Goal: Task Accomplishment & Management: Manage account settings

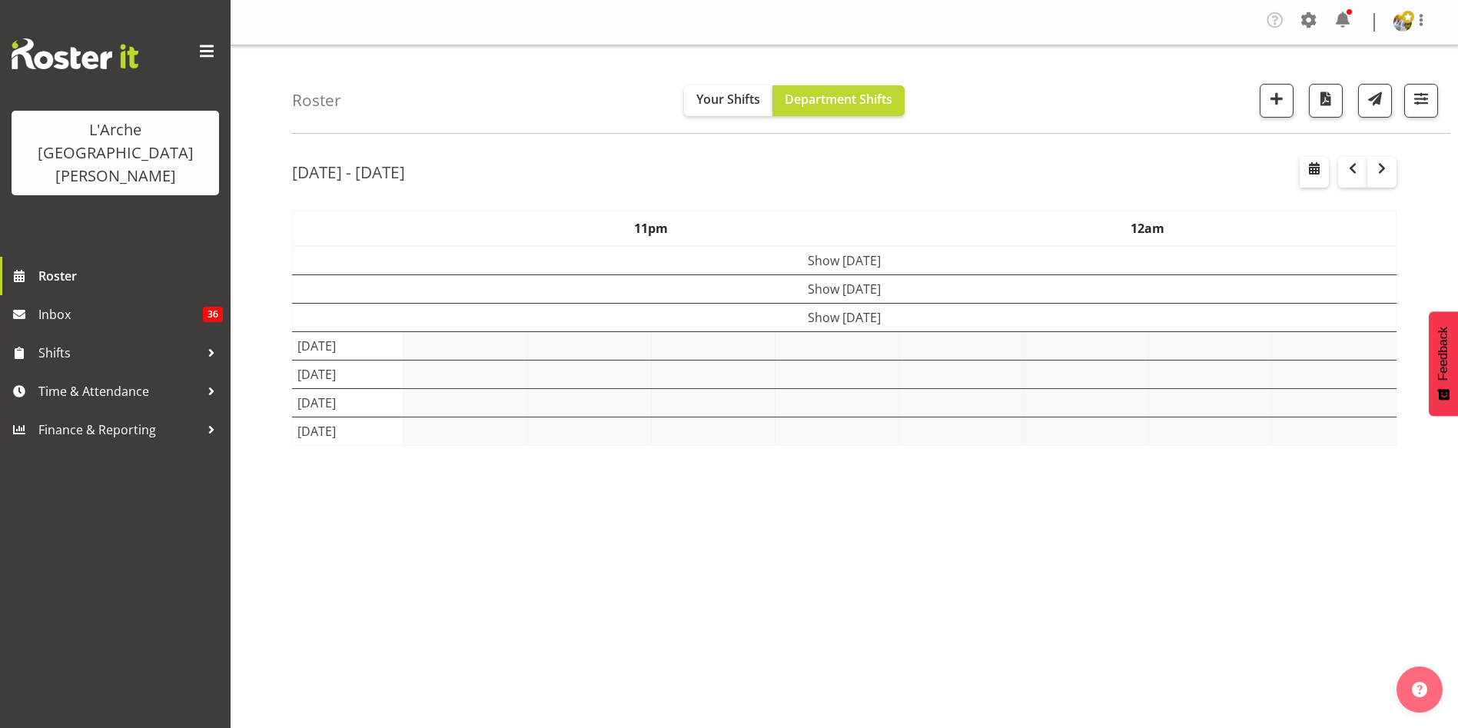
select select "shift"
click at [1421, 95] on span "button" at bounding box center [1421, 98] width 20 height 20
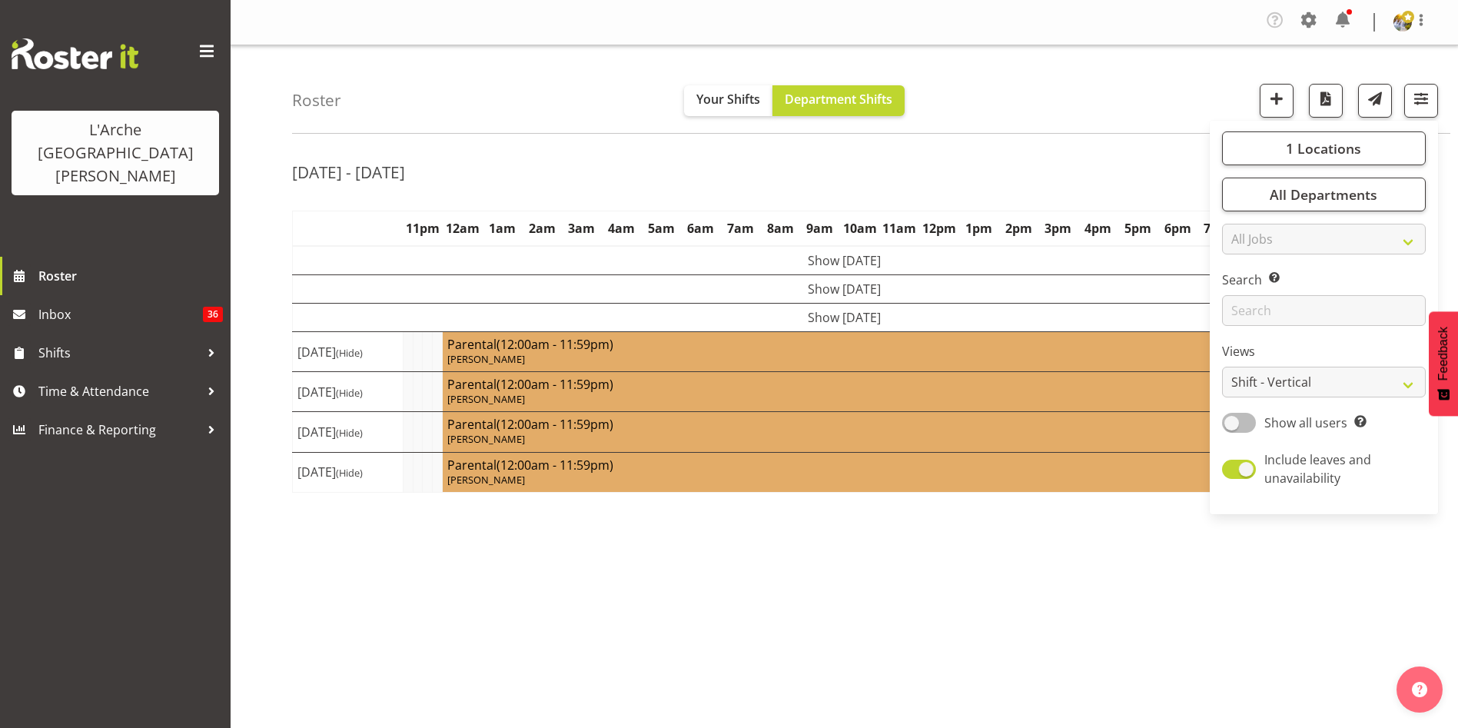
click at [1234, 421] on span at bounding box center [1239, 422] width 34 height 19
click at [1232, 421] on input "Show all users Show only rostered employees" at bounding box center [1227, 422] width 10 height 10
checkbox input "true"
click at [1242, 383] on select "Staff Role Shift - Horizontal Shift - Vertical Staff - Location" at bounding box center [1324, 382] width 204 height 31
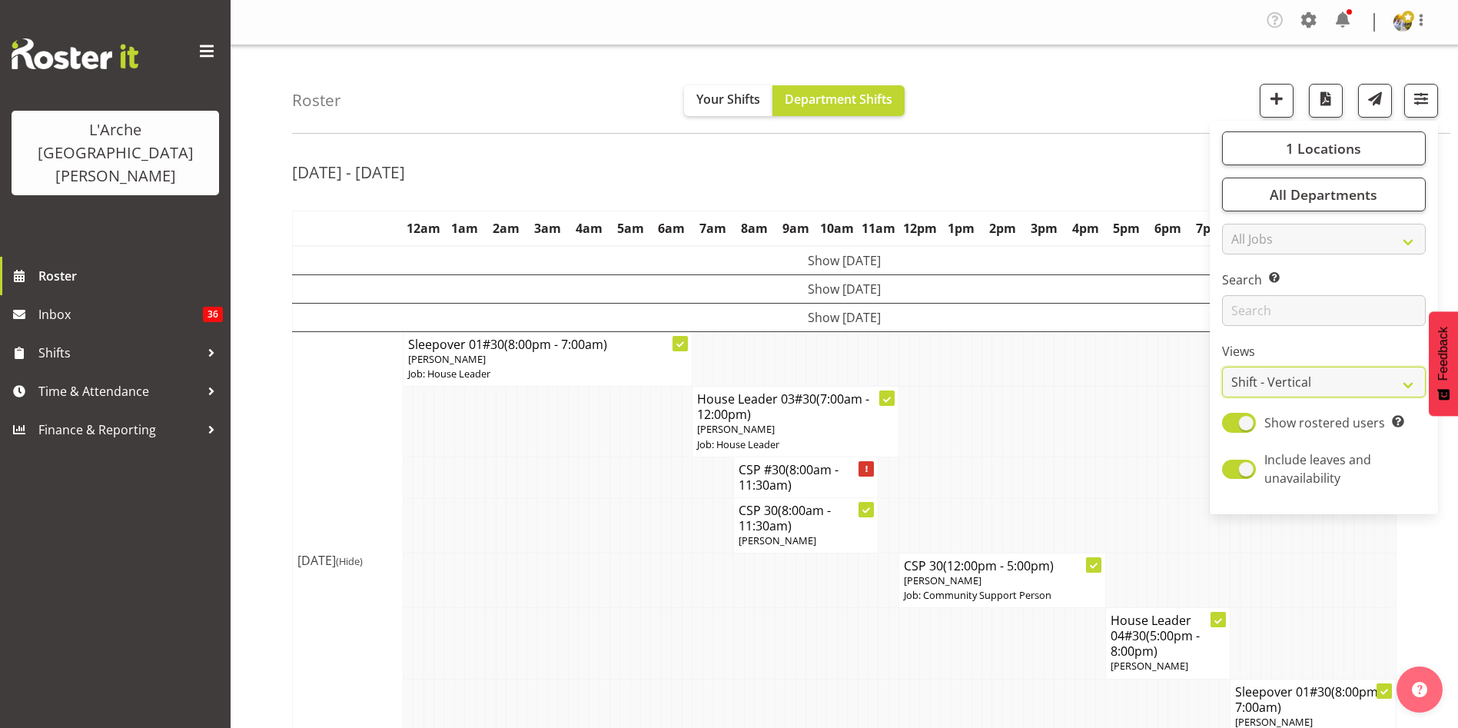
select select "staff"
click at [1223, 367] on select "Staff Role Shift - Horizontal Shift - Vertical Staff - Location" at bounding box center [1324, 382] width 204 height 31
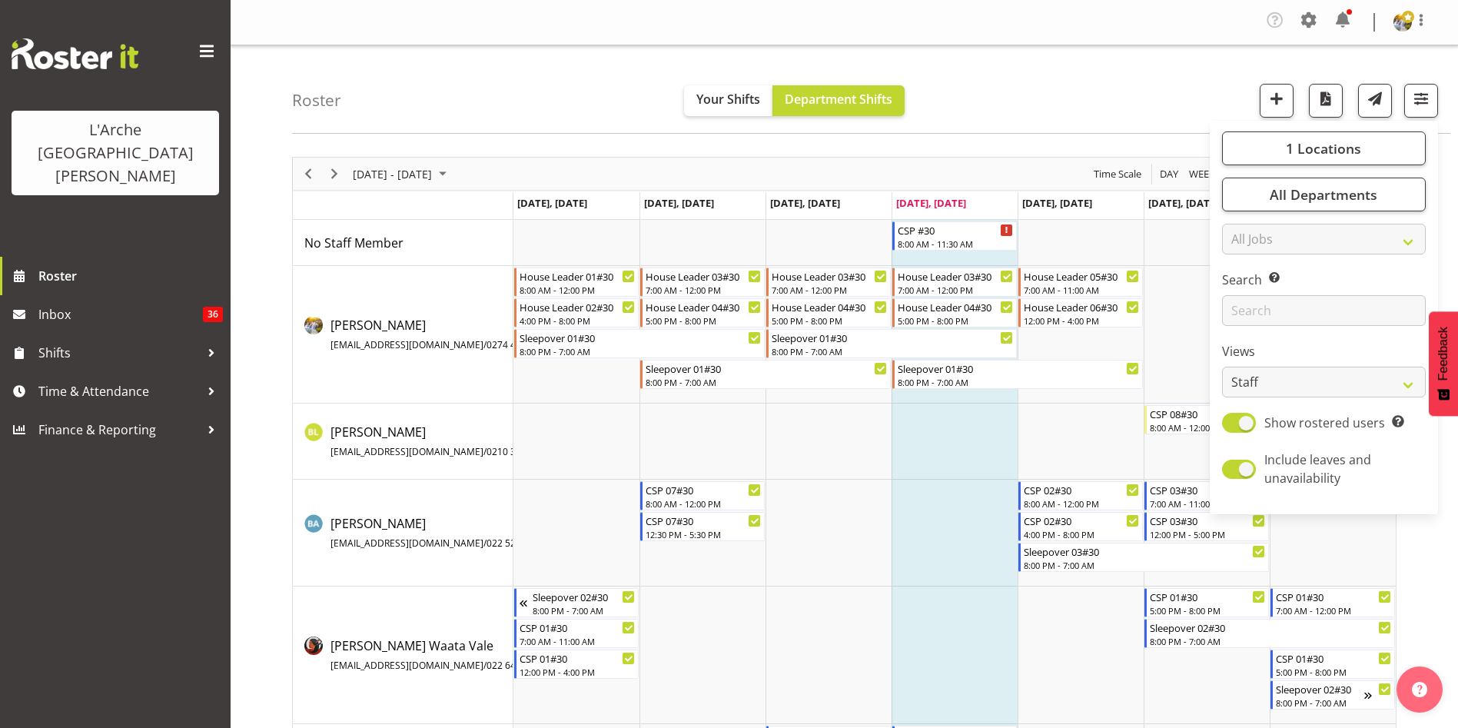
click at [1440, 568] on div "[DATE] - [DATE] [DATE] Day Week Fortnight Month calendar Month Agenda Time Scal…" at bounding box center [875, 478] width 1166 height 667
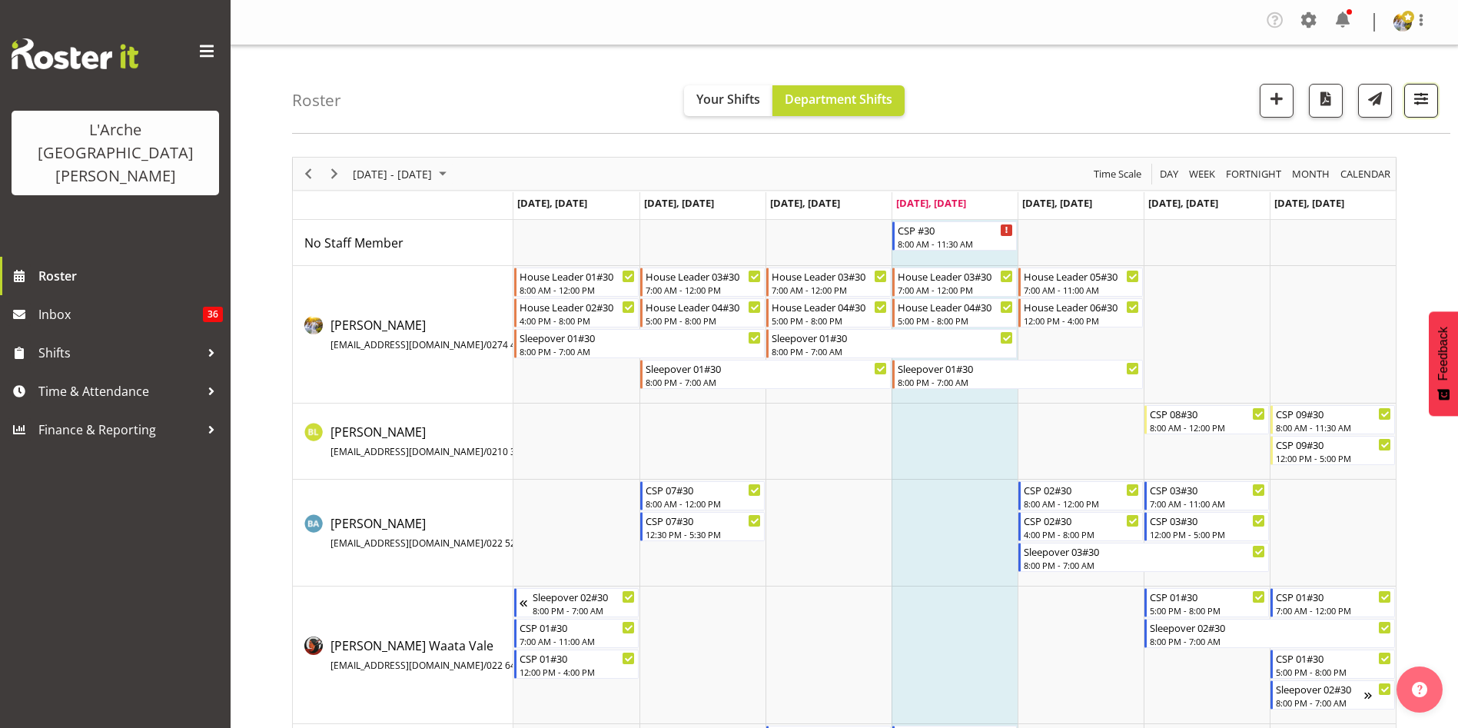
click at [1415, 111] on button "button" at bounding box center [1421, 101] width 34 height 34
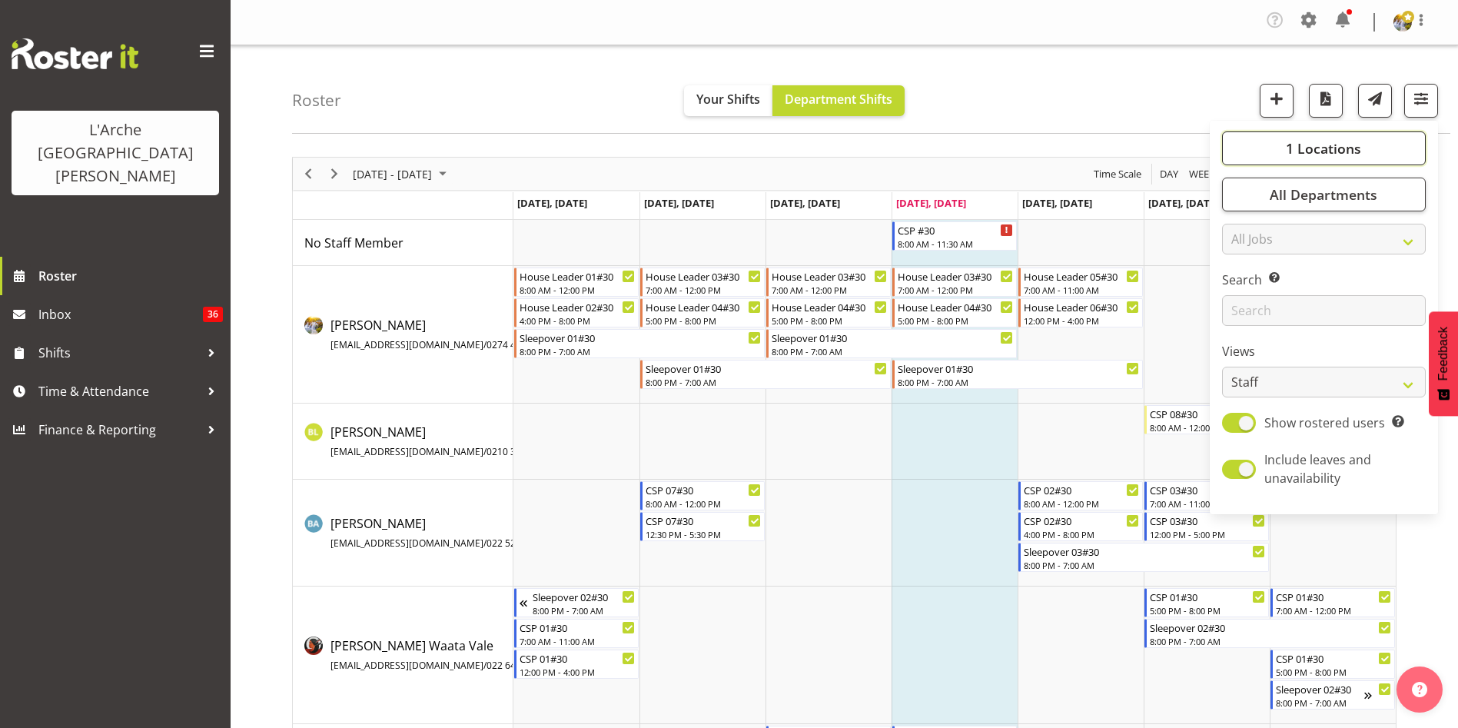
click at [1324, 143] on span "1 Locations" at bounding box center [1323, 148] width 75 height 18
click at [1239, 262] on span at bounding box center [1240, 260] width 12 height 12
click at [1239, 262] on input "41" at bounding box center [1239, 261] width 10 height 10
checkbox input "true"
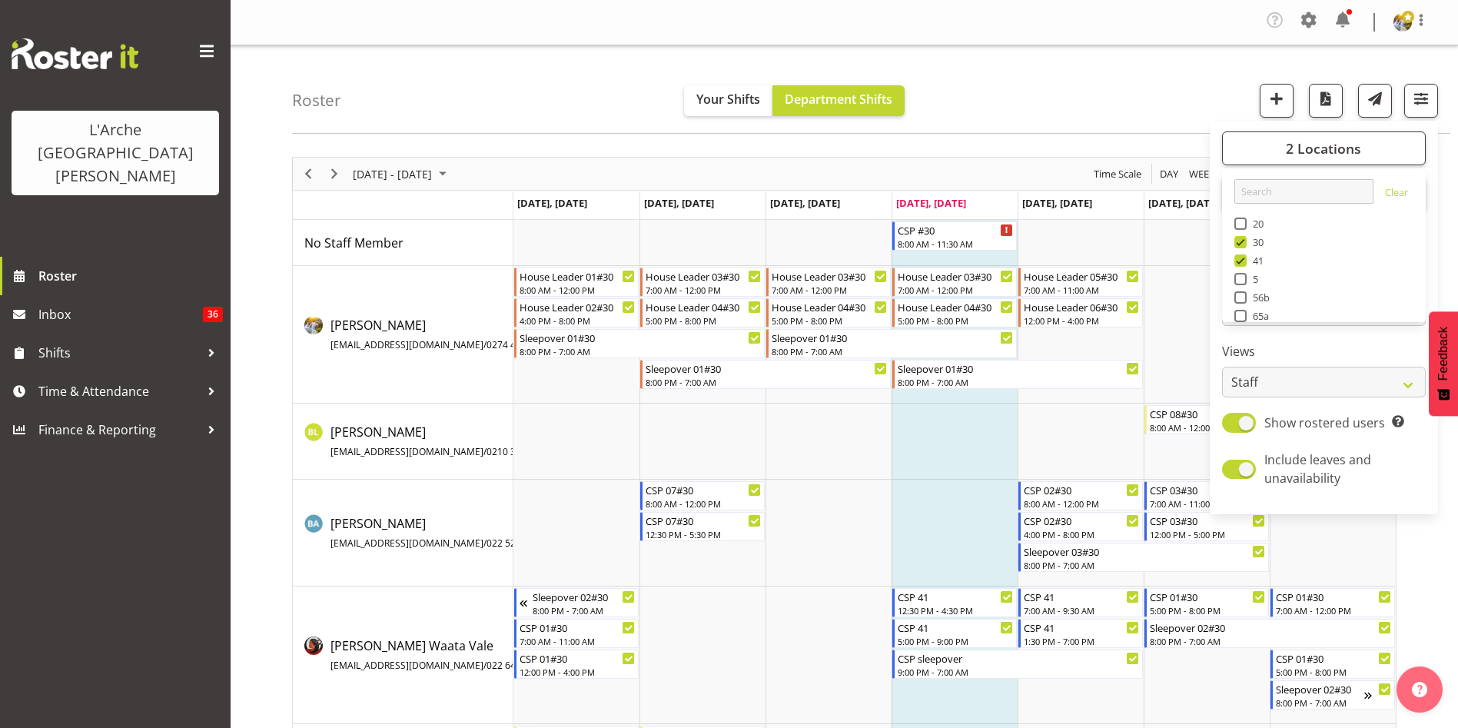
click at [1443, 585] on div "[DATE] - [DATE] [DATE] Day Week Fortnight Month calendar Month Agenda Time Scal…" at bounding box center [875, 715] width 1166 height 1140
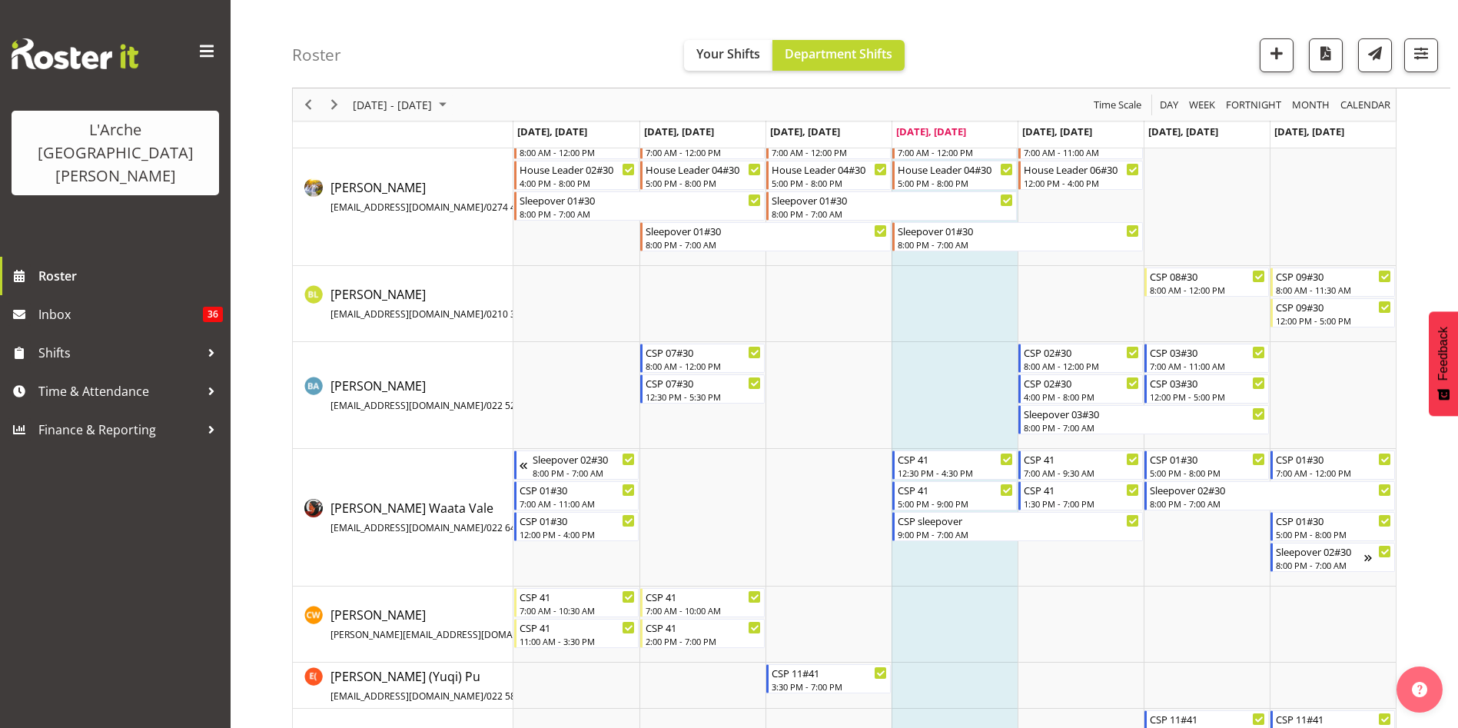
scroll to position [97, 0]
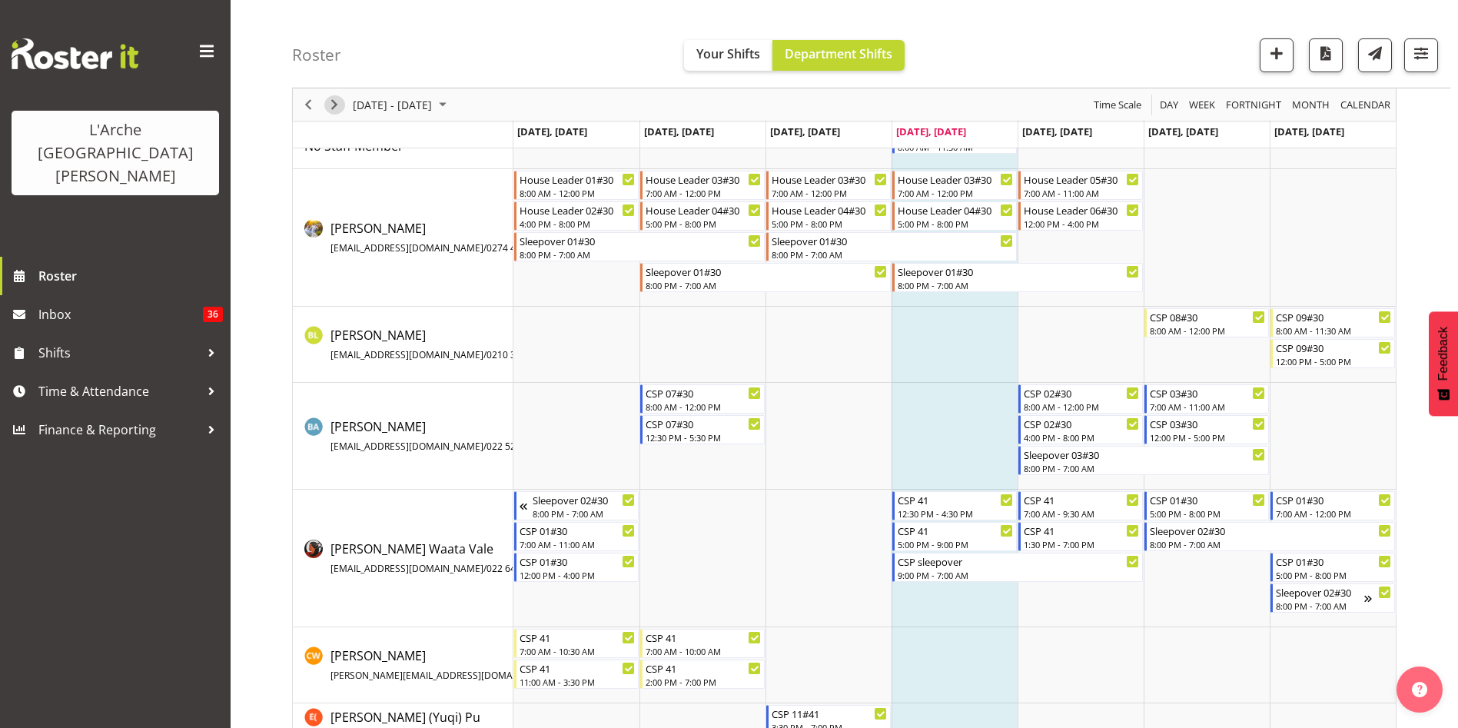
click at [341, 105] on span "Next" at bounding box center [334, 104] width 18 height 19
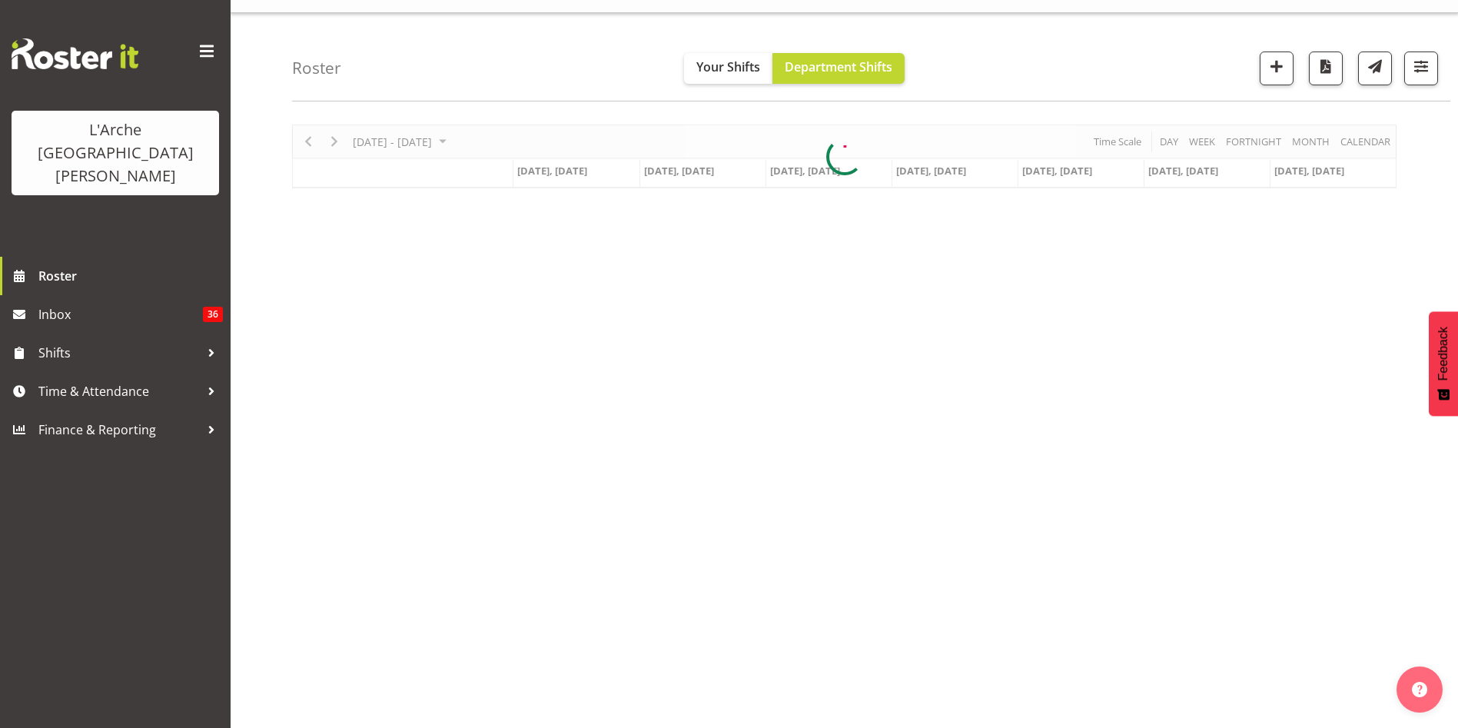
scroll to position [32, 0]
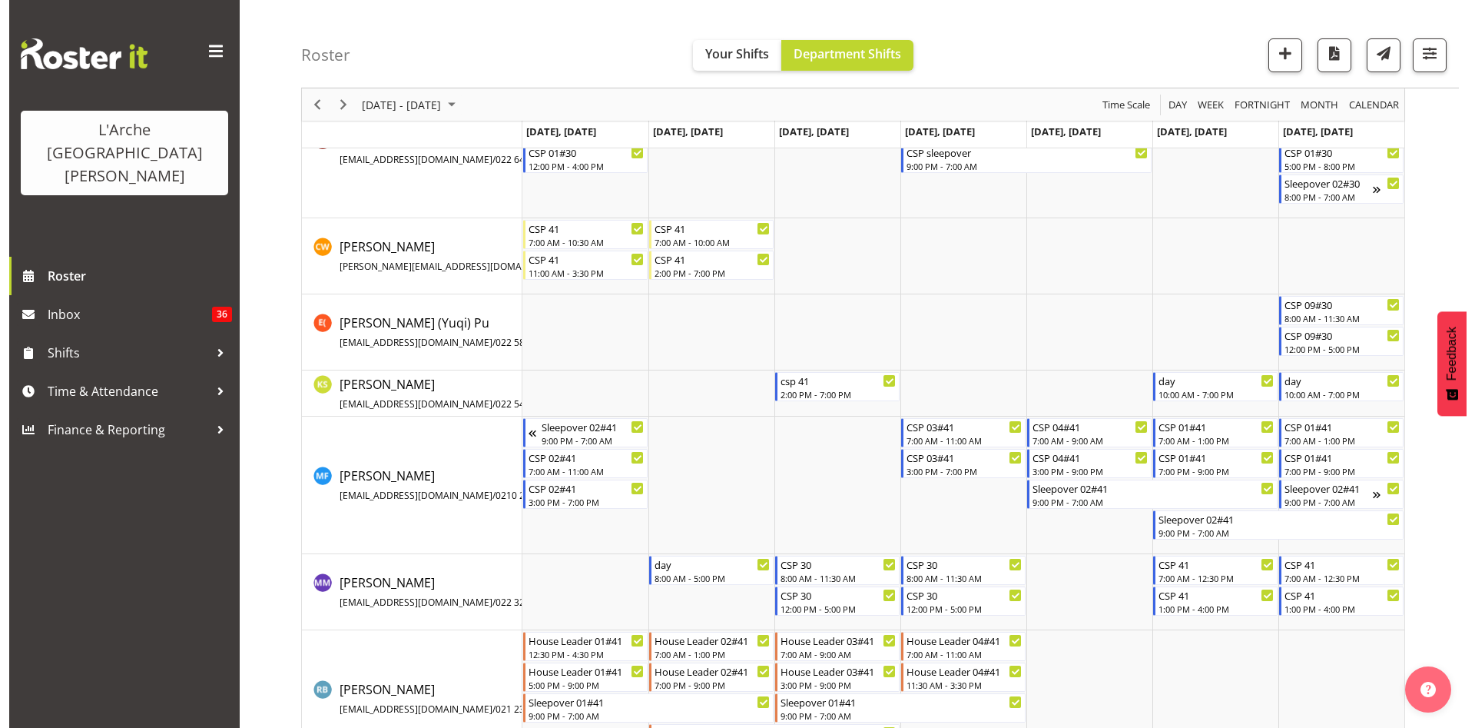
scroll to position [712, 0]
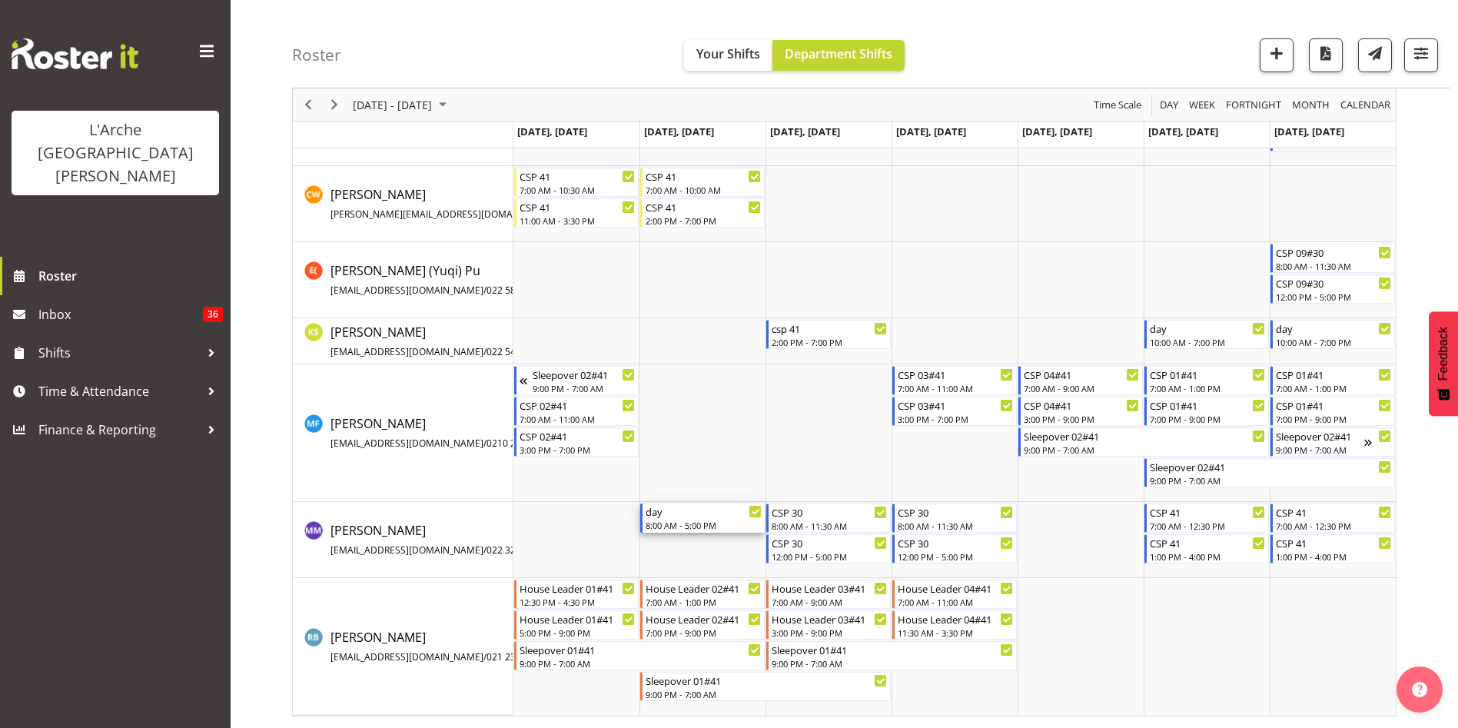
click at [673, 512] on div "day" at bounding box center [703, 510] width 116 height 15
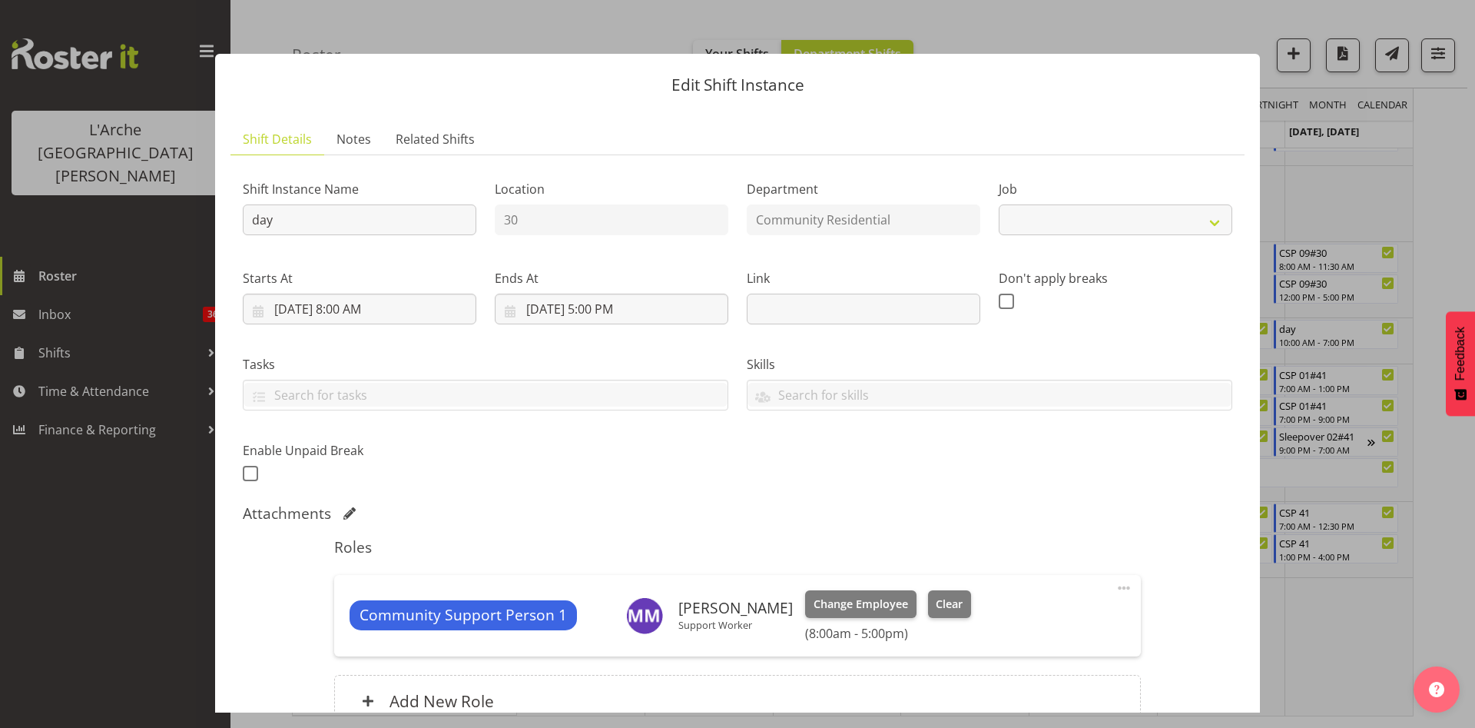
select select "2"
click at [948, 602] on button "Clear" at bounding box center [950, 604] width 44 height 28
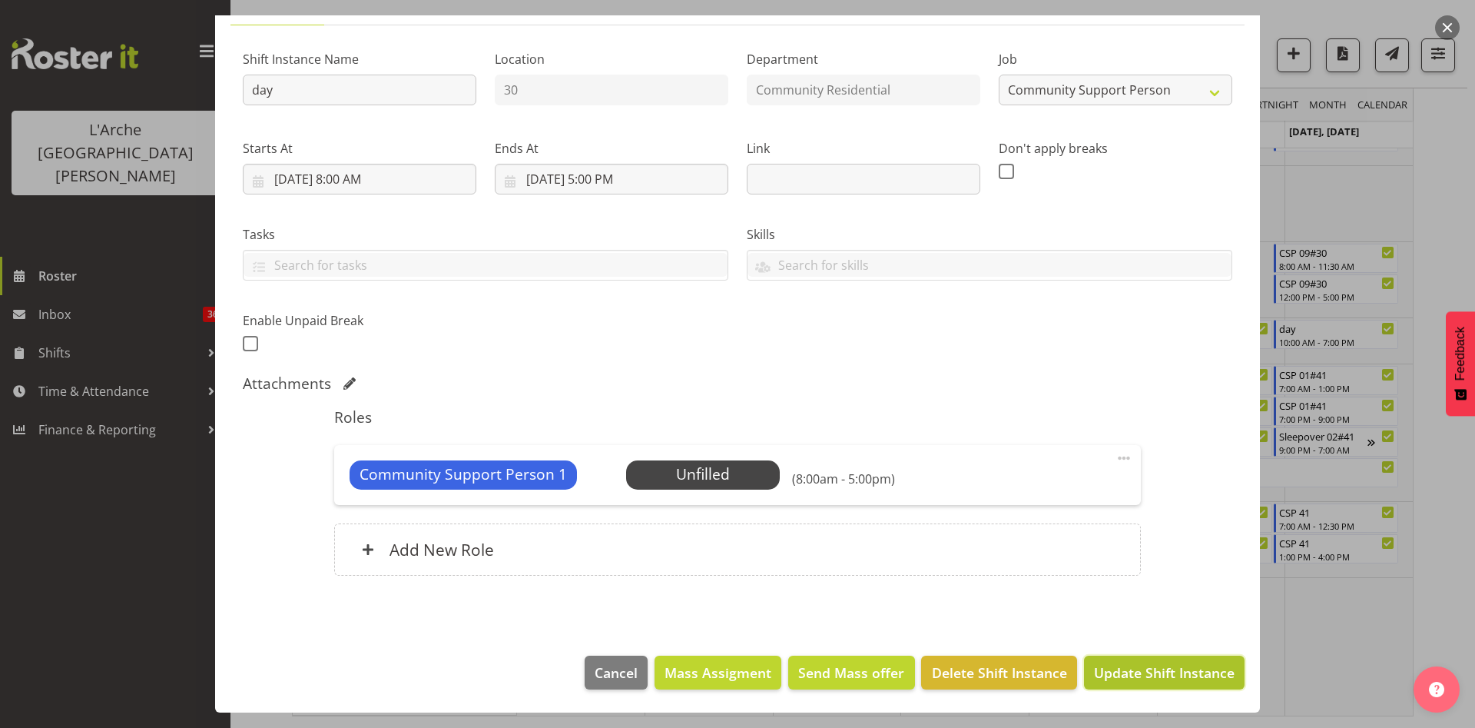
click at [1147, 657] on button "Update Shift Instance" at bounding box center [1164, 672] width 161 height 34
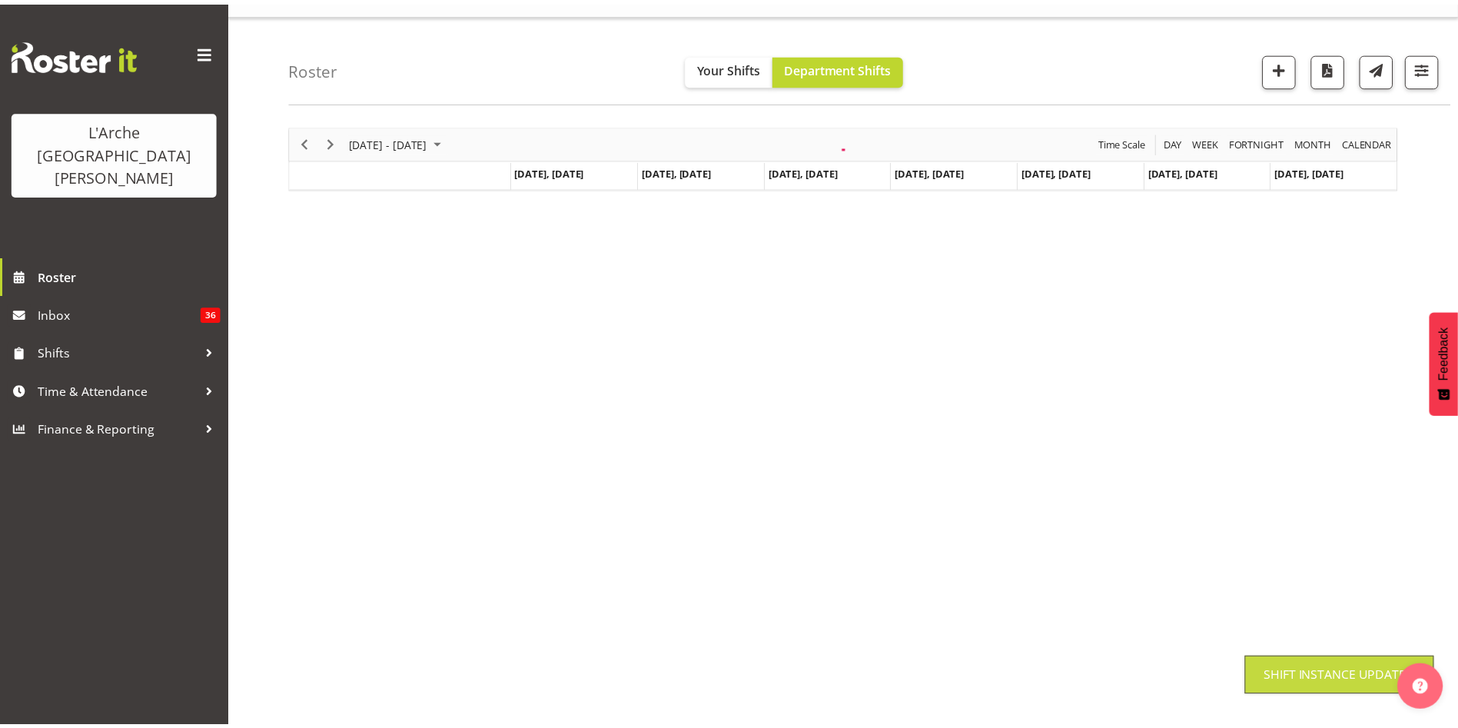
scroll to position [32, 0]
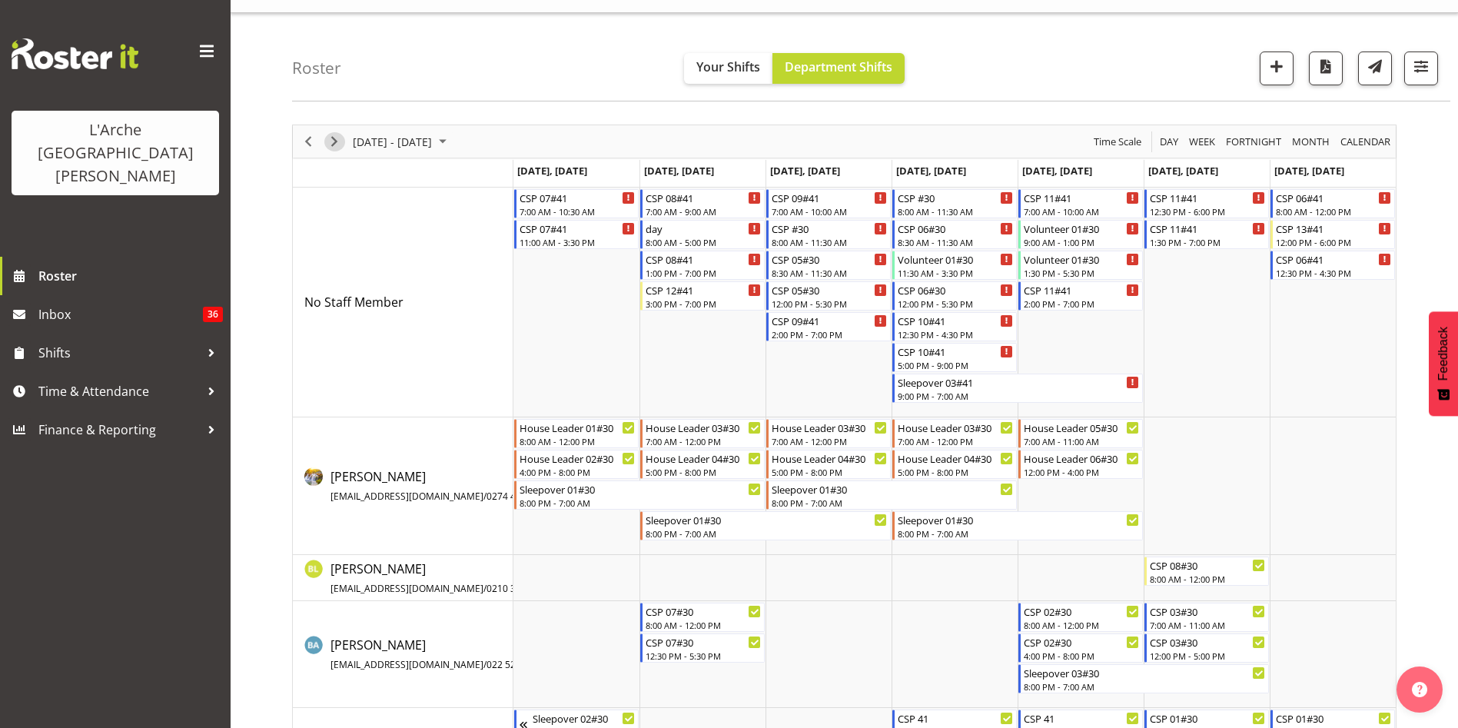
click at [331, 139] on span "Next" at bounding box center [334, 141] width 18 height 19
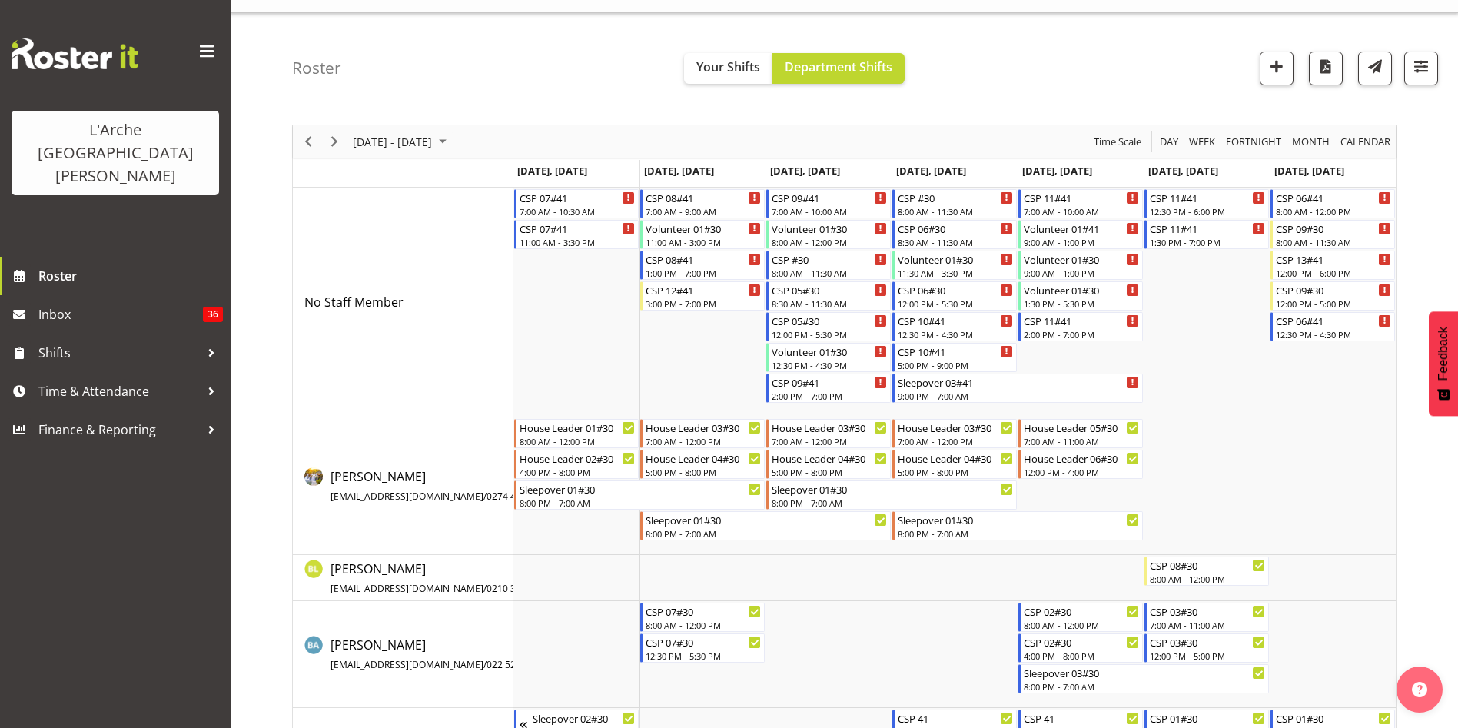
click at [307, 141] on div "[DATE] - [DATE] [DATE] Day Week Fortnight Month calendar Month Agenda Time Scal…" at bounding box center [844, 721] width 1104 height 1195
click at [307, 141] on span "Previous" at bounding box center [308, 141] width 18 height 19
